Goal: Navigation & Orientation: Find specific page/section

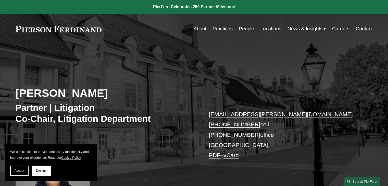
click at [63, 29] on link at bounding box center [59, 29] width 86 height 7
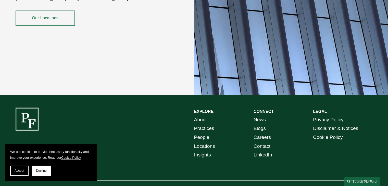
scroll to position [934, 0]
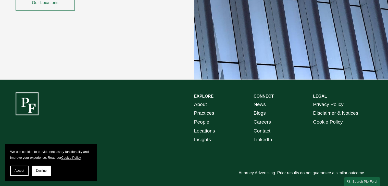
click at [204, 110] on link "Practices" at bounding box center [204, 113] width 20 height 9
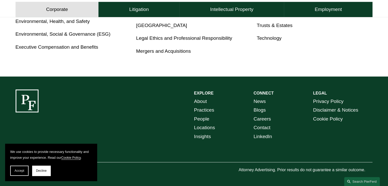
scroll to position [375, 0]
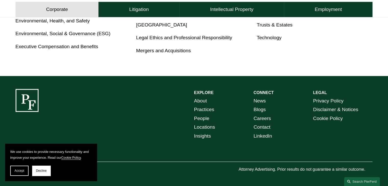
click at [203, 116] on link "People" at bounding box center [201, 118] width 15 height 9
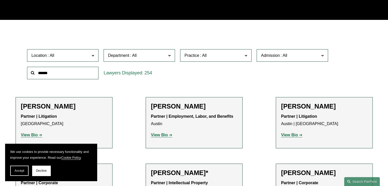
scroll to position [128, 0]
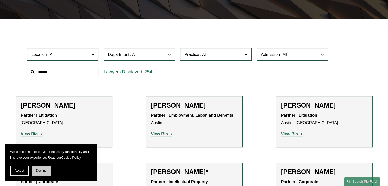
click at [41, 174] on button "Decline" at bounding box center [41, 171] width 18 height 10
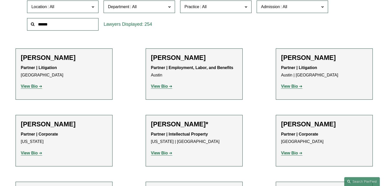
scroll to position [179, 0]
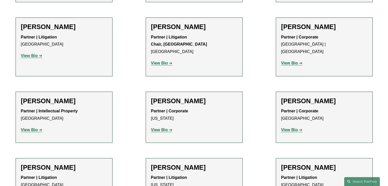
scroll to position [4225, 0]
